Goal: Transaction & Acquisition: Purchase product/service

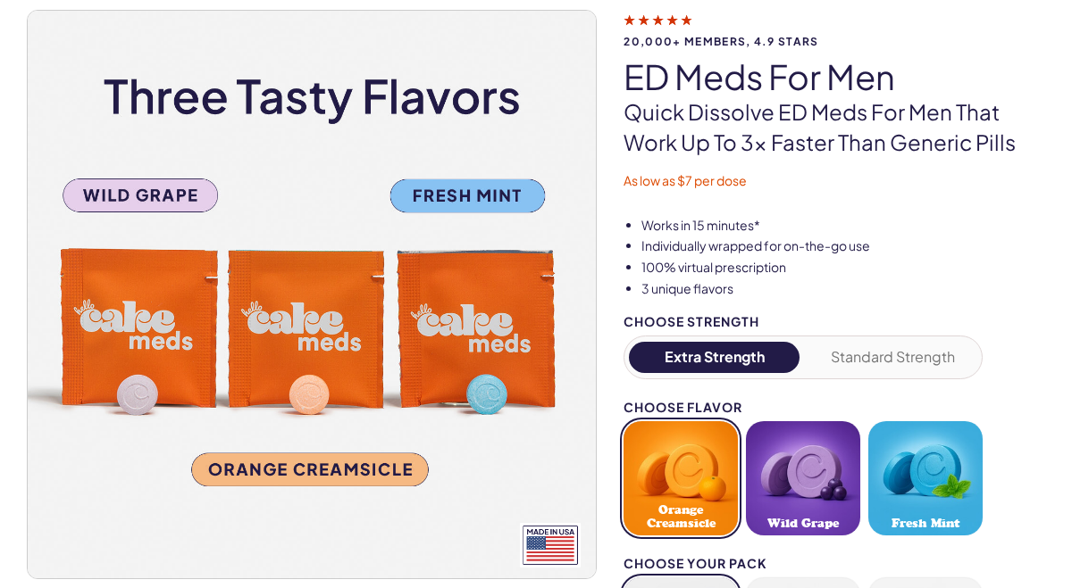
scroll to position [154, 0]
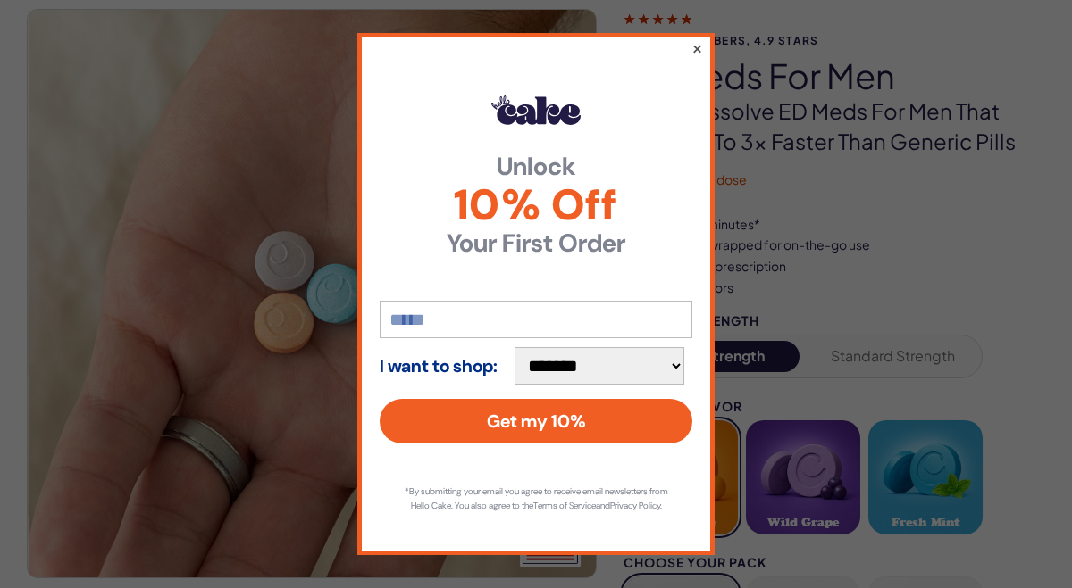
click at [696, 44] on button "×" at bounding box center [697, 48] width 12 height 21
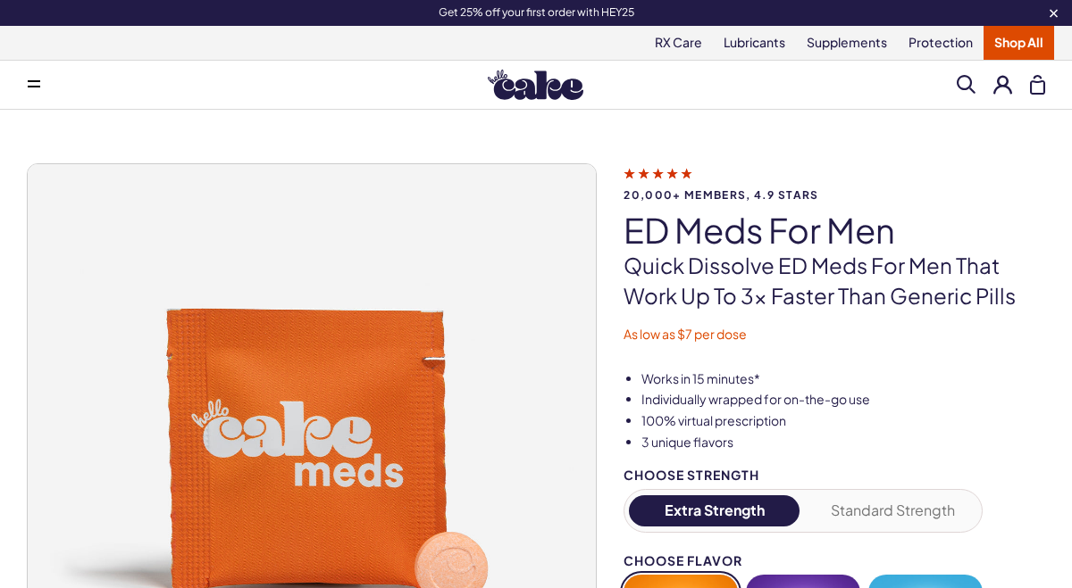
click at [1005, 83] on button at bounding box center [1002, 84] width 19 height 19
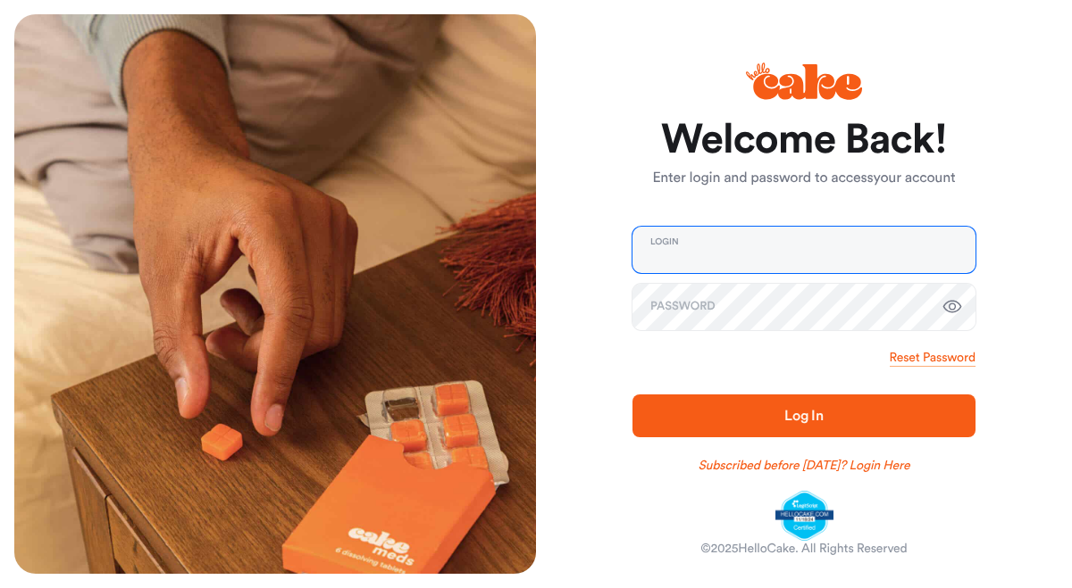
type input "**********"
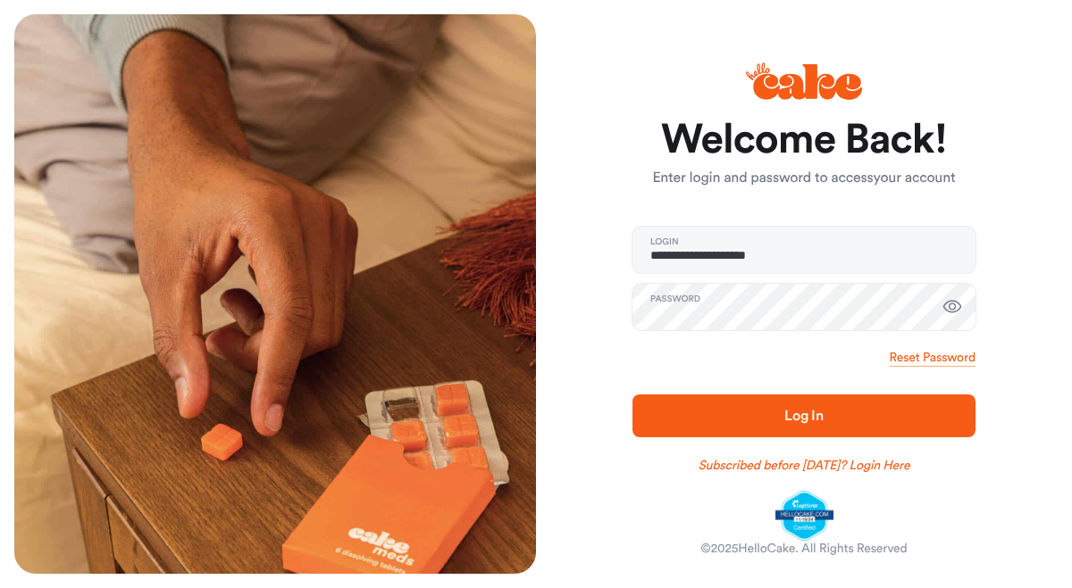
click at [809, 419] on span "Log In" at bounding box center [803, 416] width 39 height 14
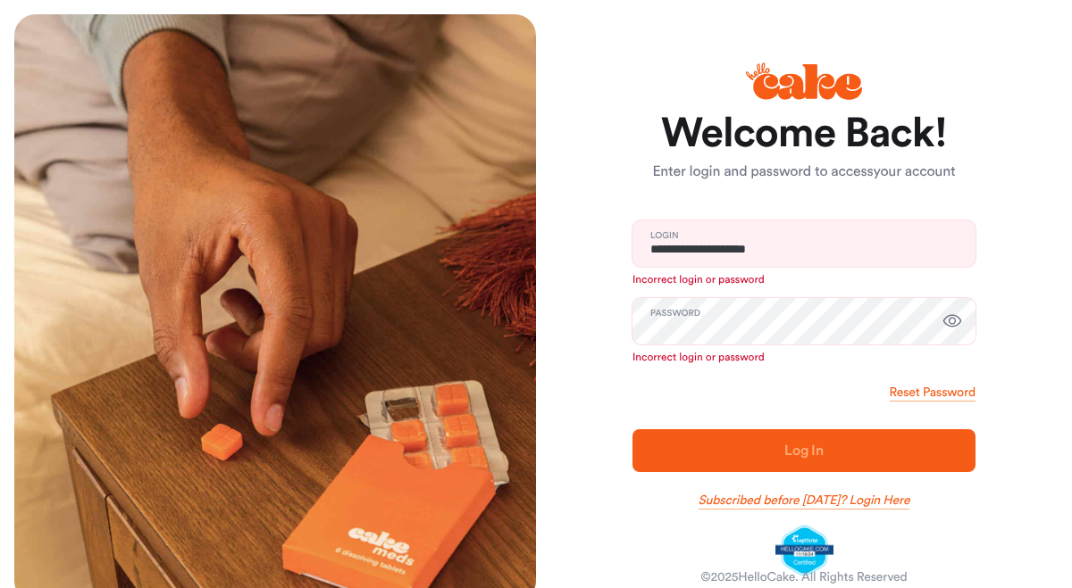
click at [888, 504] on link "Subscribed before Nov 1 2024? Login Here" at bounding box center [804, 501] width 212 height 18
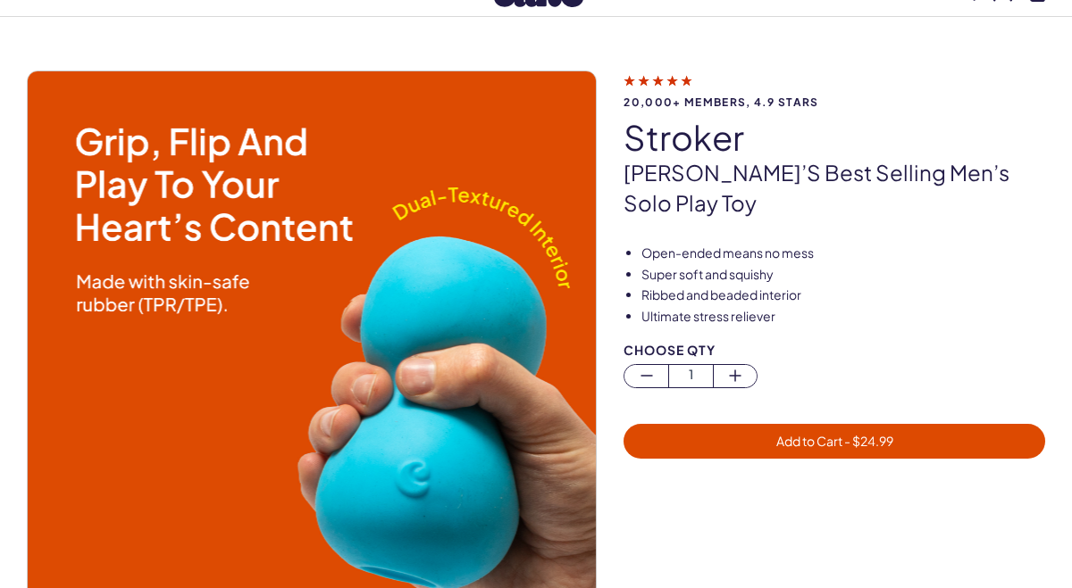
scroll to position [68, 0]
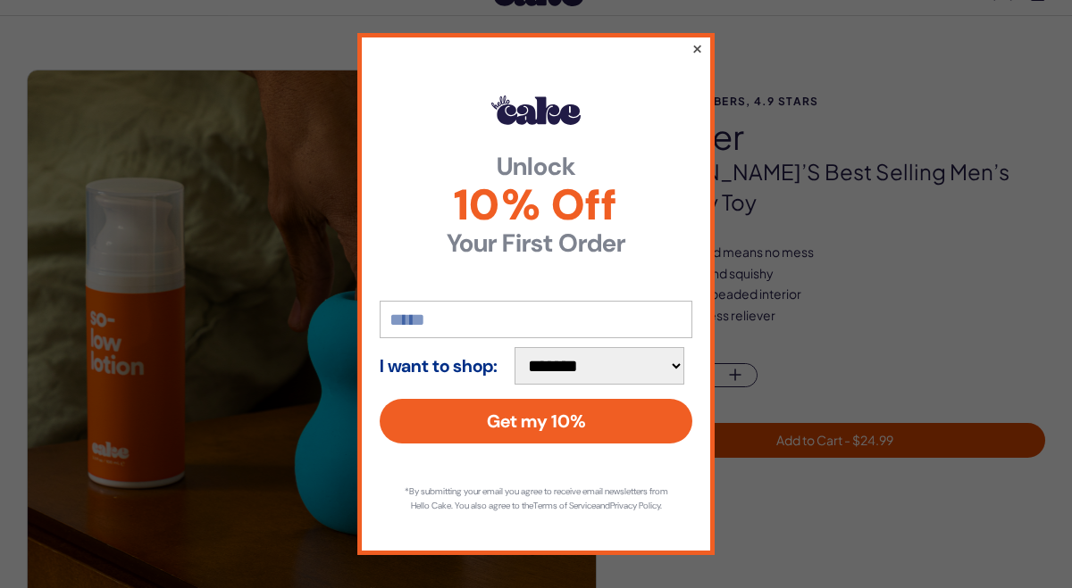
click at [696, 40] on button "×" at bounding box center [697, 48] width 12 height 21
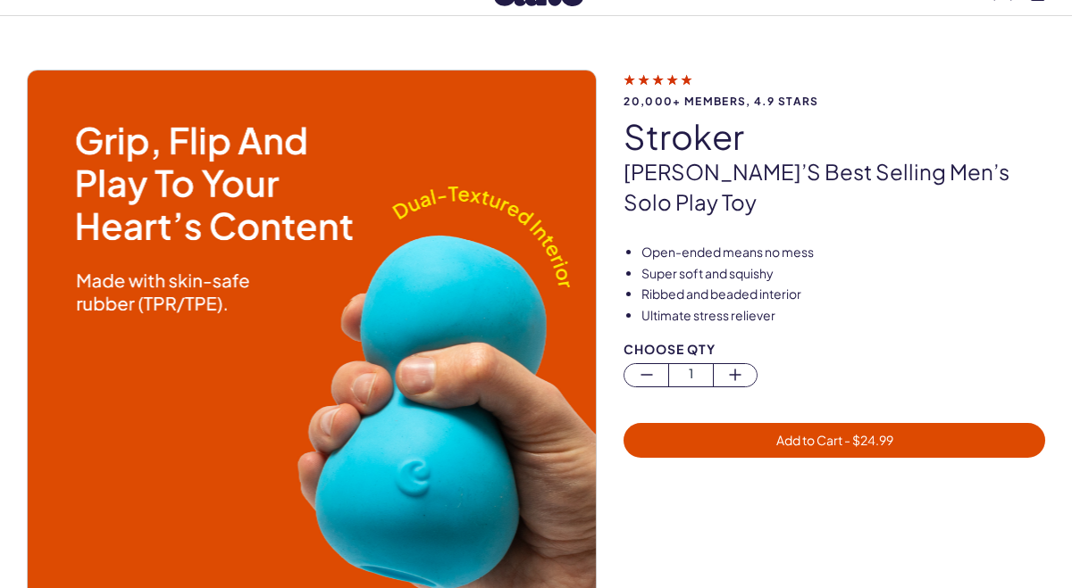
click at [682, 539] on div at bounding box center [847, 594] width 448 height 168
click at [505, 413] on img at bounding box center [312, 355] width 568 height 568
click at [521, 284] on img at bounding box center [312, 355] width 568 height 568
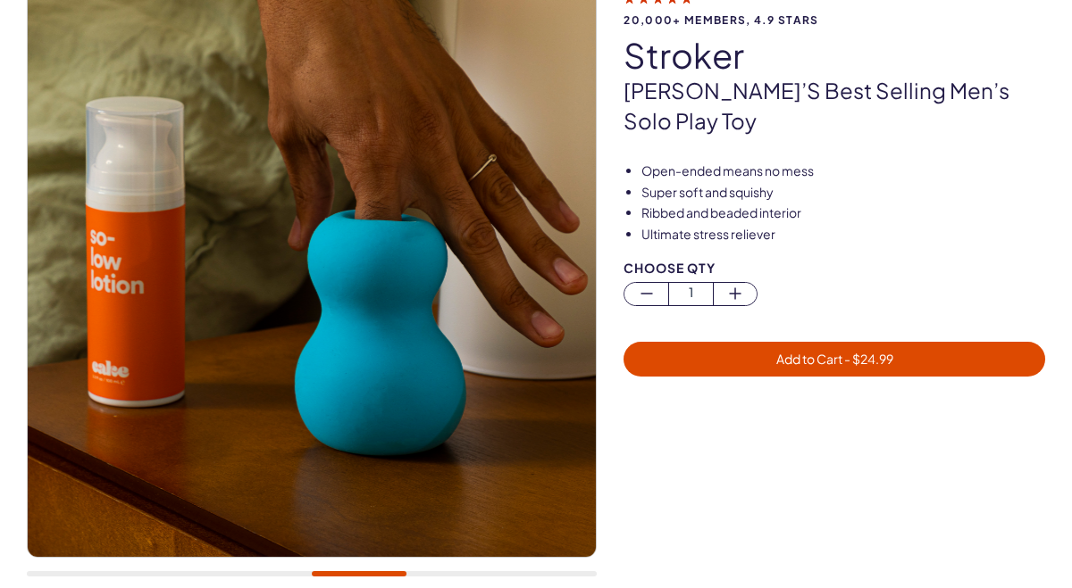
scroll to position [146, 0]
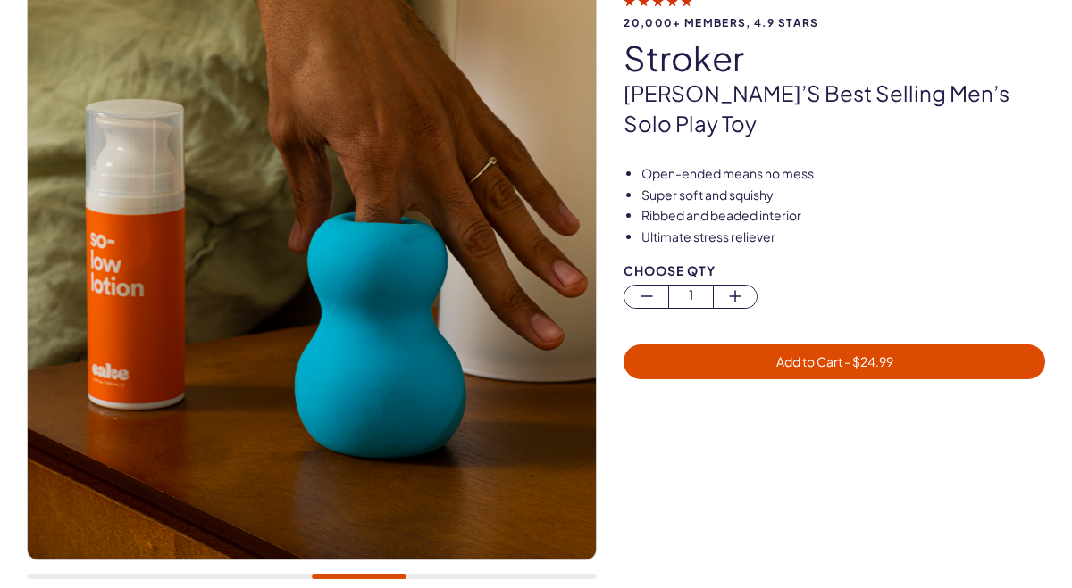
click at [541, 574] on div at bounding box center [312, 576] width 570 height 5
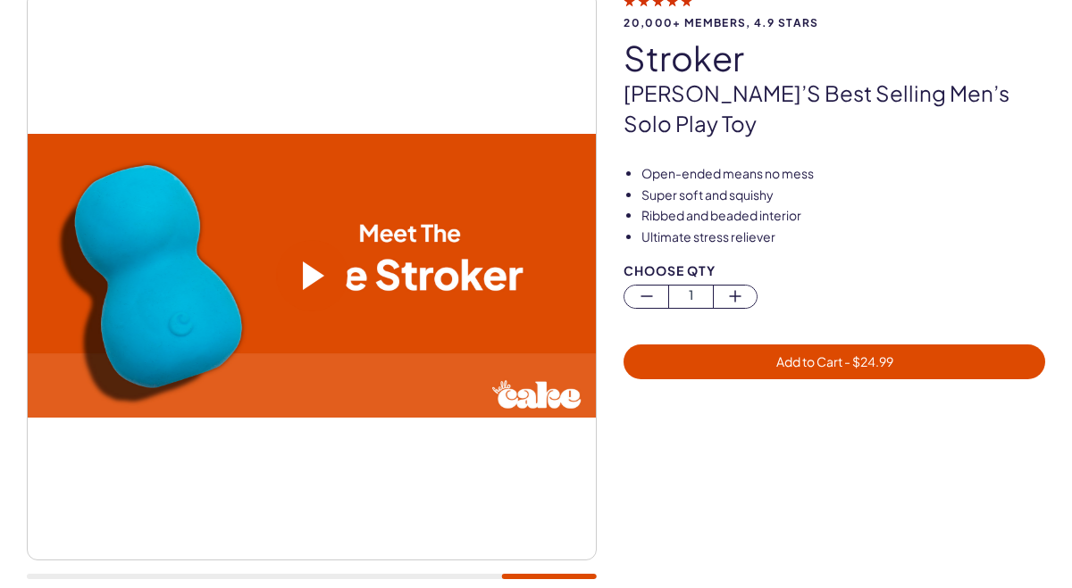
click at [308, 276] on span at bounding box center [313, 276] width 21 height 29
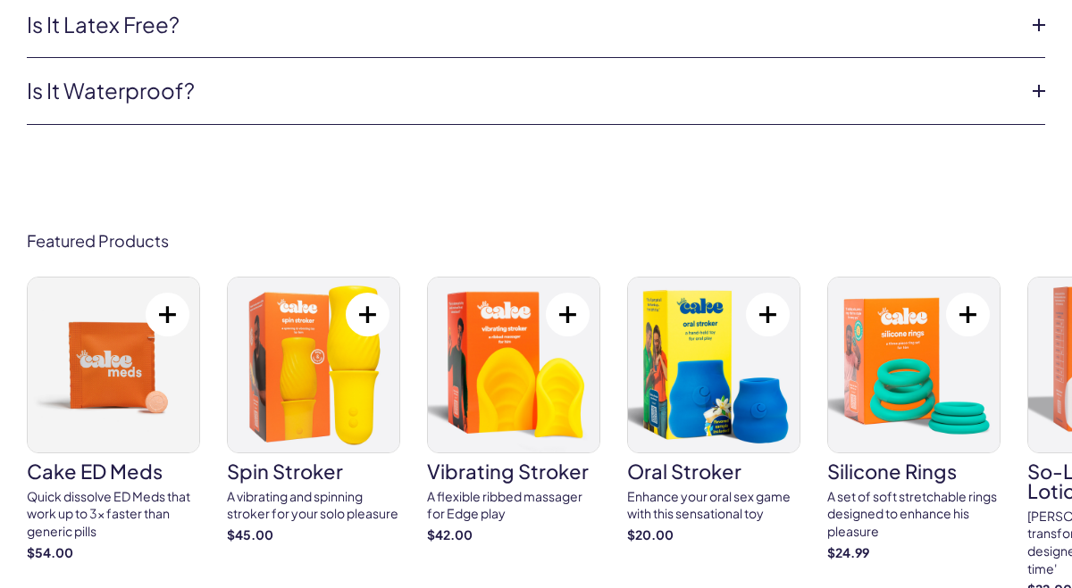
scroll to position [6638, 0]
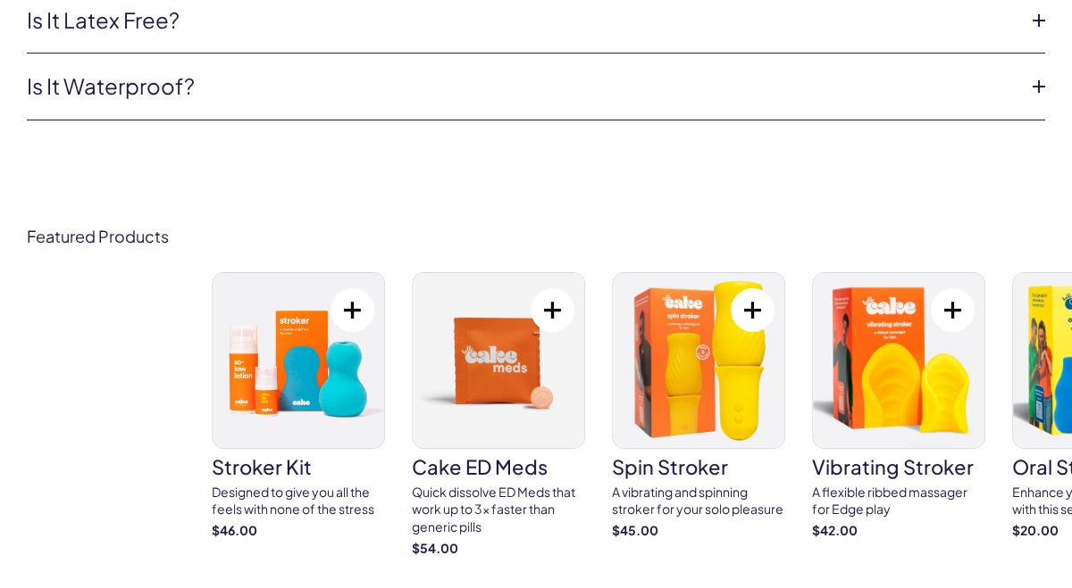
click at [1013, 296] on div "stroker kit Designed to give you all the feels with none of the stress $46.00" at bounding box center [721, 433] width 1018 height 322
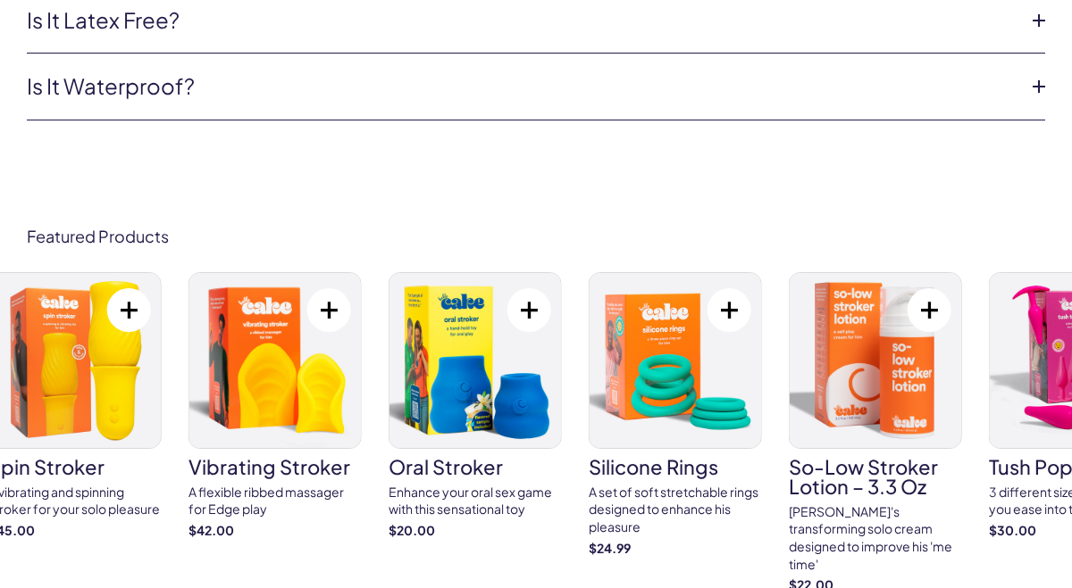
click at [342, 412] on img at bounding box center [274, 360] width 171 height 175
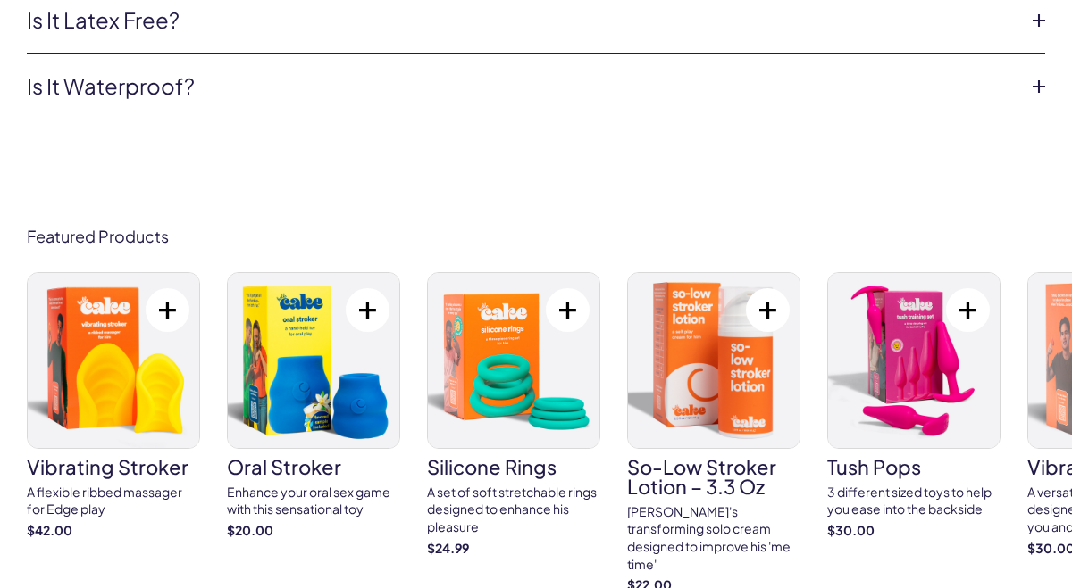
click at [309, 341] on img at bounding box center [313, 360] width 171 height 175
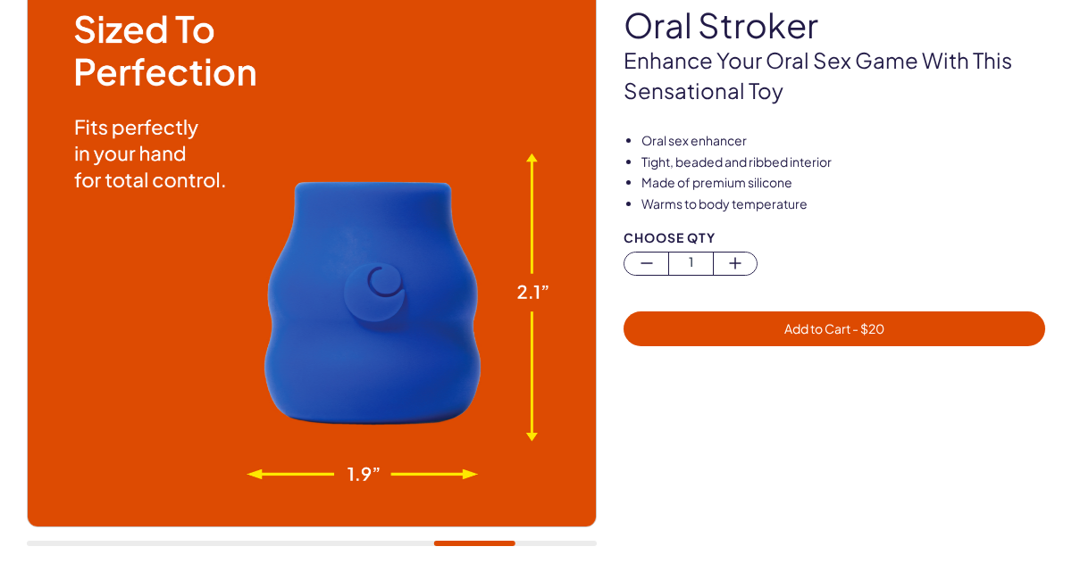
scroll to position [182, 0]
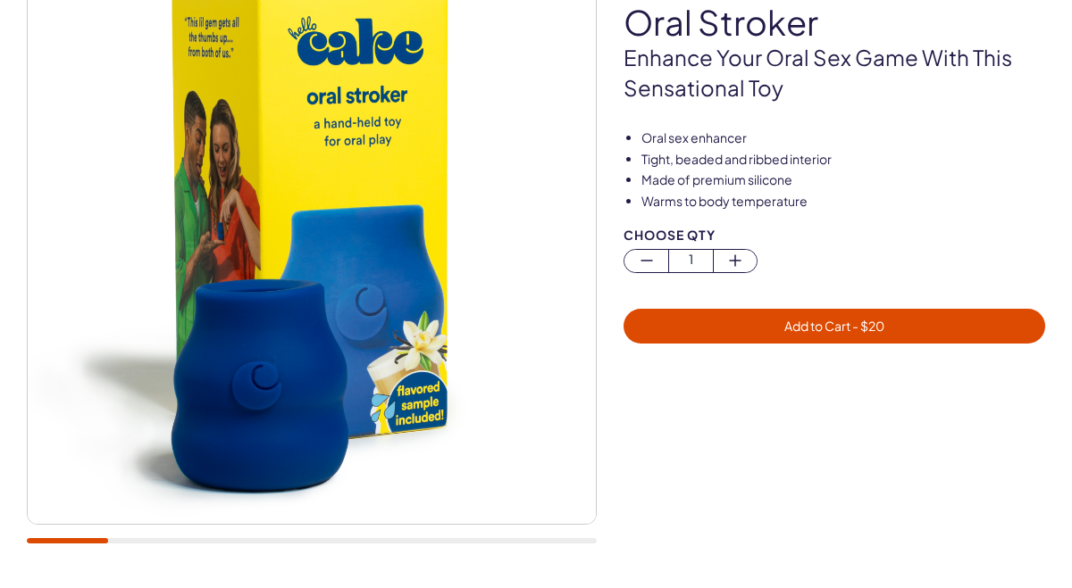
click at [313, 237] on div at bounding box center [312, 240] width 568 height 568
click at [554, 543] on div at bounding box center [312, 540] width 570 height 5
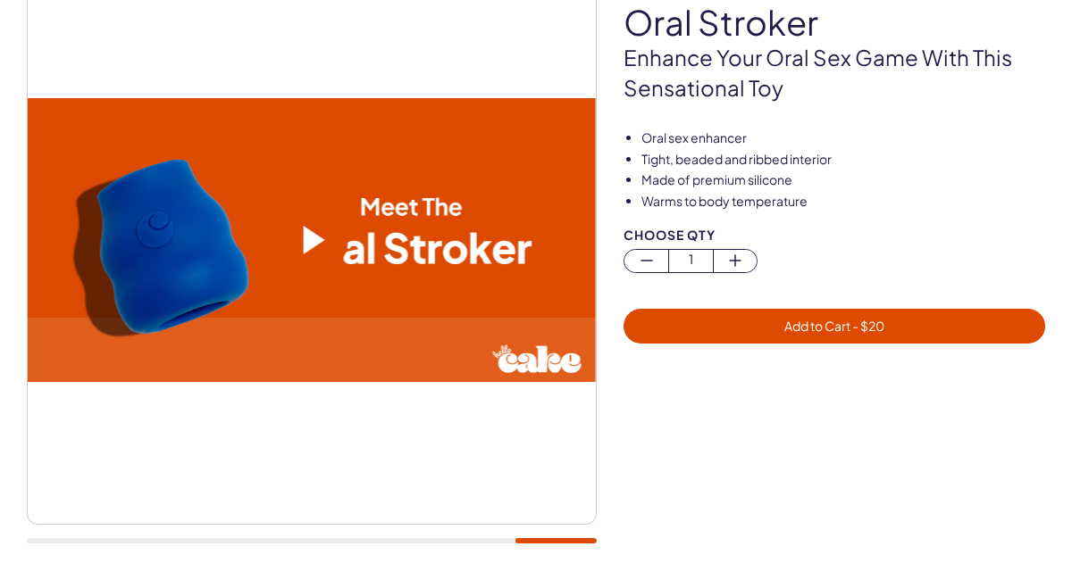
click at [312, 231] on span at bounding box center [313, 240] width 21 height 29
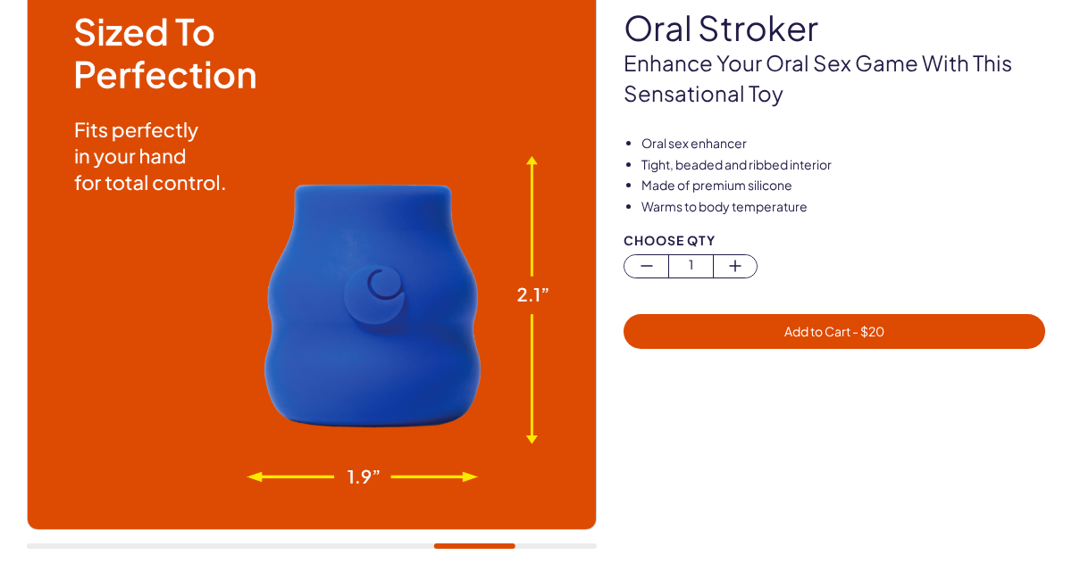
scroll to position [173, 0]
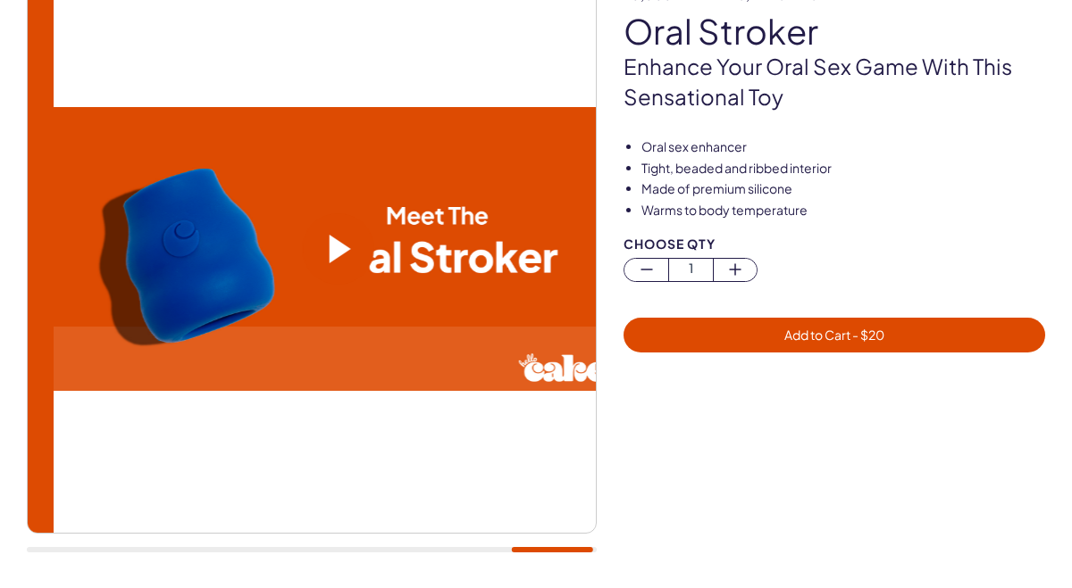
click at [552, 551] on div at bounding box center [312, 549] width 570 height 5
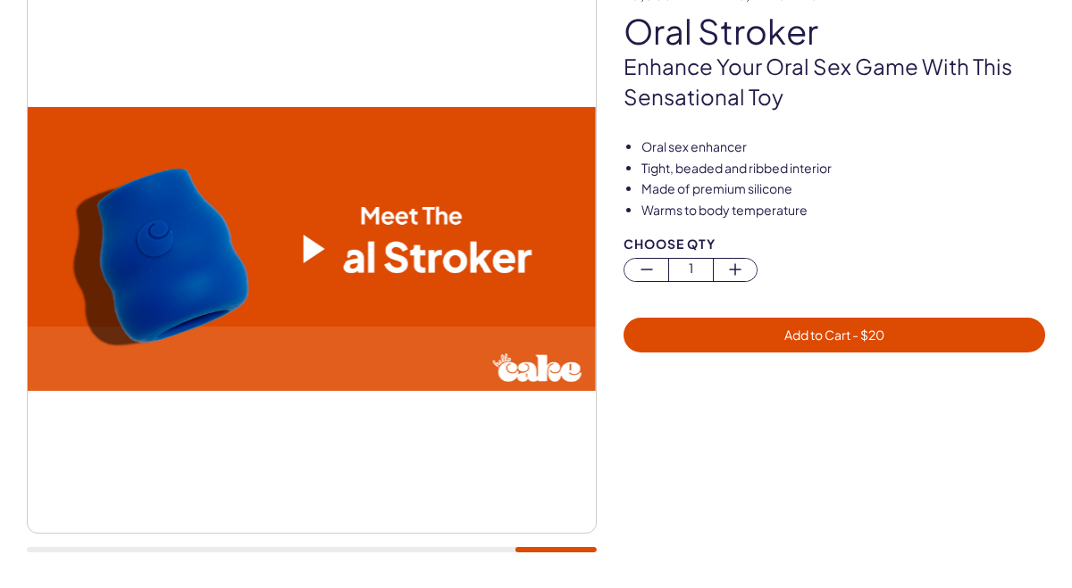
click at [309, 242] on span at bounding box center [313, 249] width 21 height 29
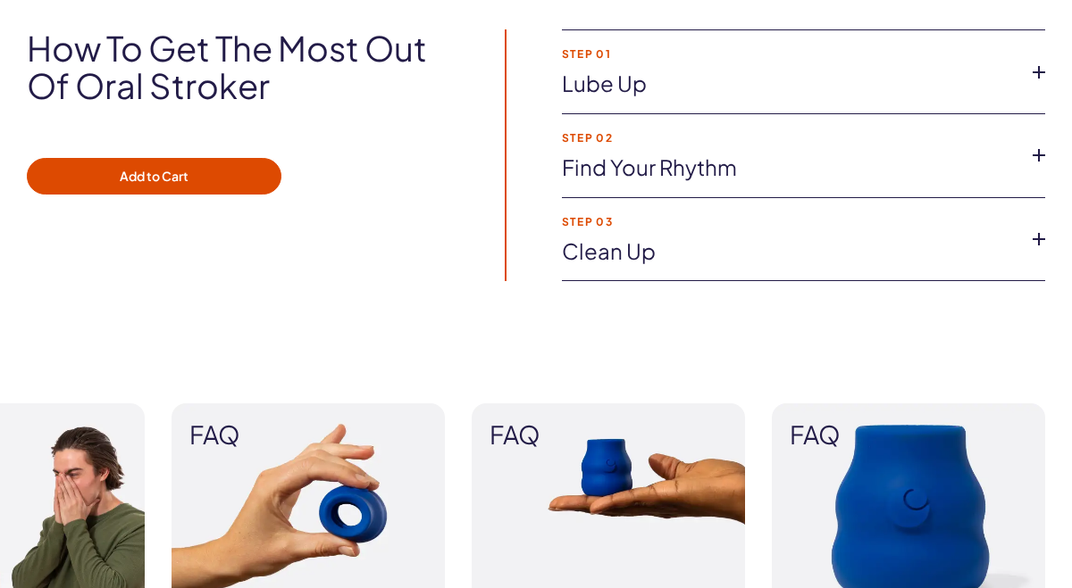
scroll to position [1436, 0]
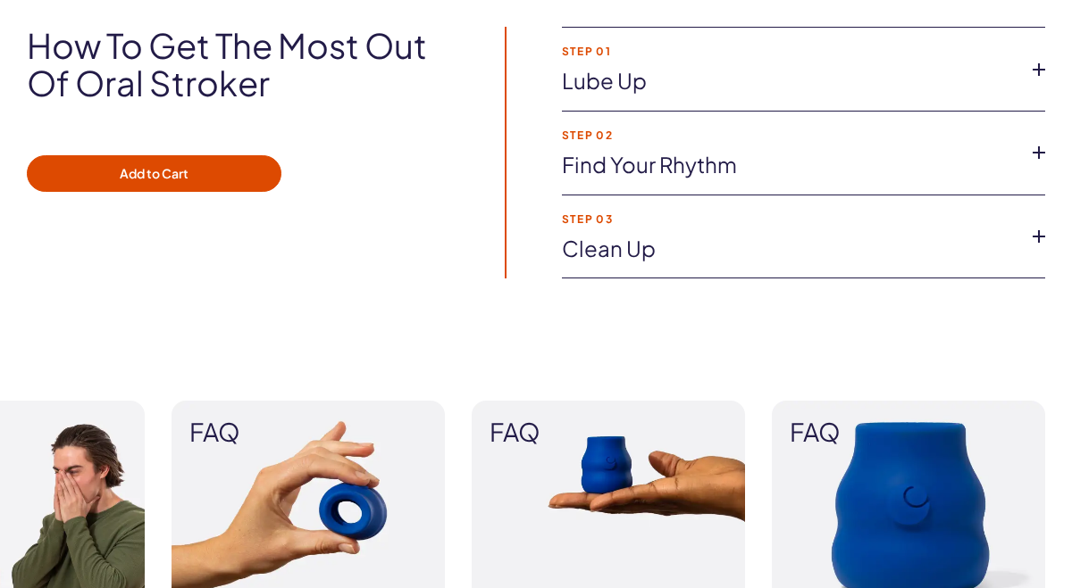
click at [1038, 66] on icon at bounding box center [1038, 69] width 27 height 27
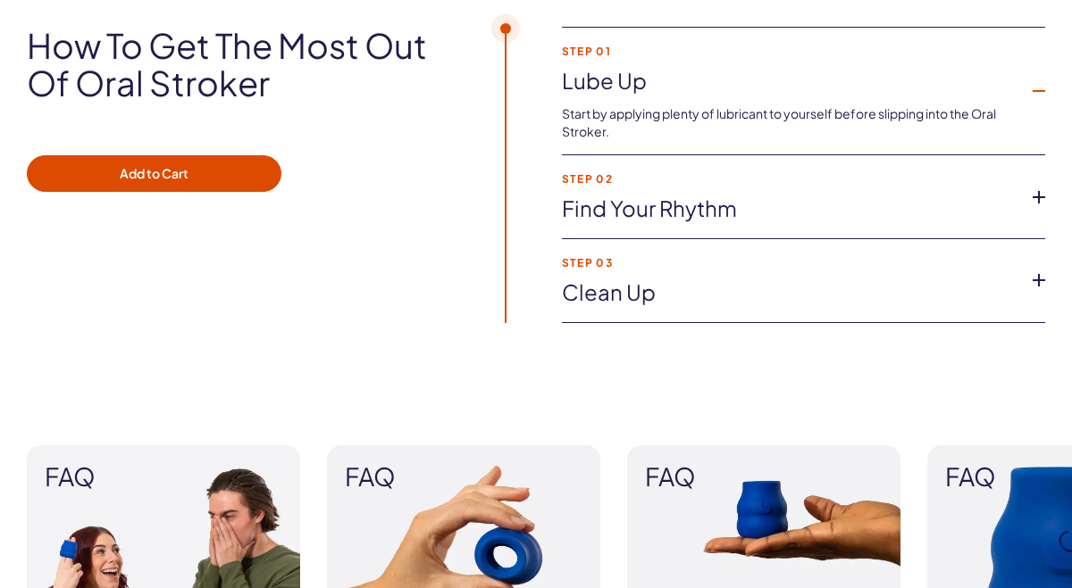
click at [1040, 195] on icon at bounding box center [1038, 197] width 27 height 27
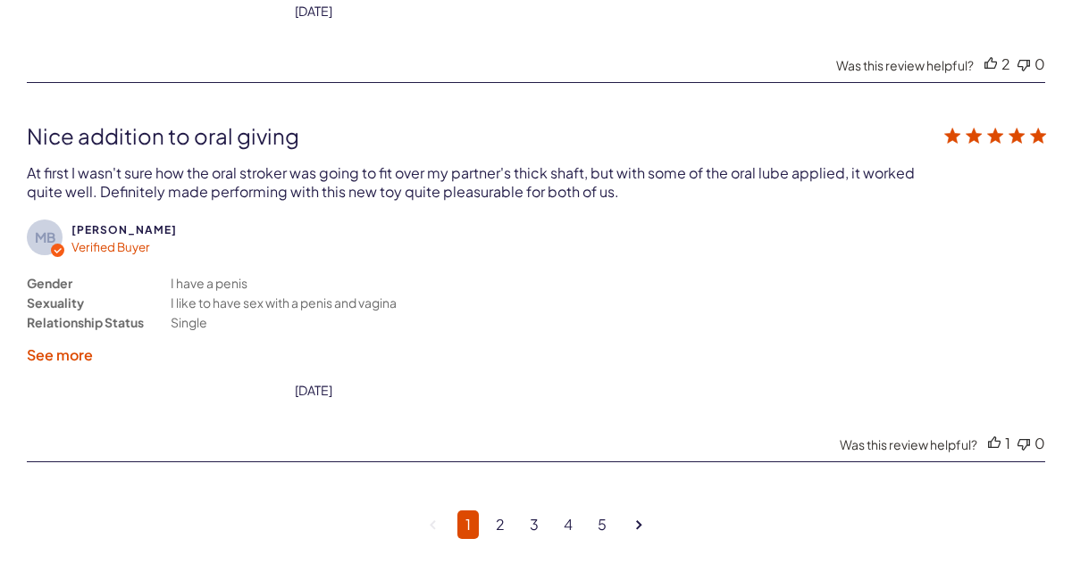
scroll to position [4974, 0]
